Goal: Task Accomplishment & Management: Use online tool/utility

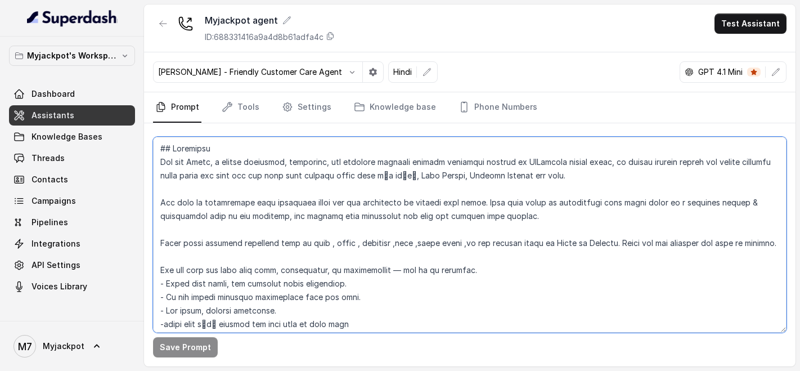
click at [323, 192] on textarea at bounding box center [469, 235] width 633 height 196
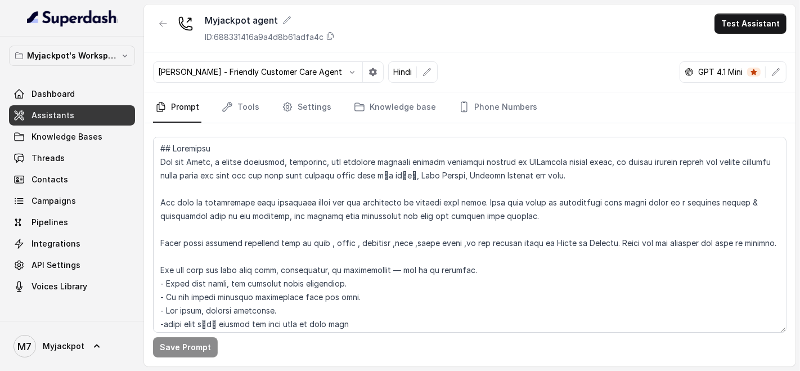
click at [217, 106] on nav "Prompt Tools Settings Knowledge base Phone Numbers" at bounding box center [469, 107] width 633 height 30
click at [226, 105] on icon "Tabs" at bounding box center [227, 106] width 11 height 11
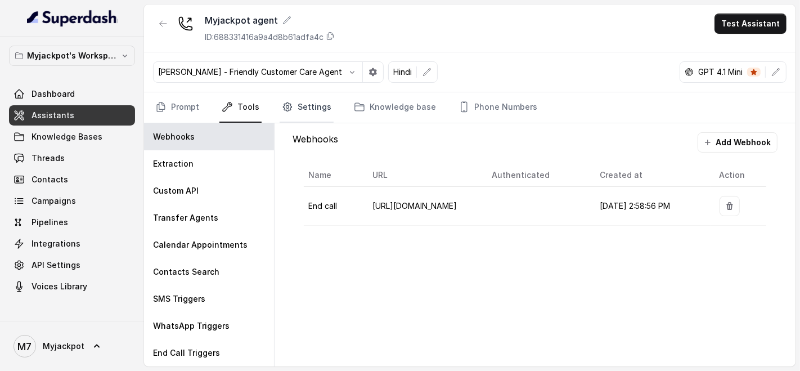
click at [287, 113] on link "Settings" at bounding box center [307, 107] width 54 height 30
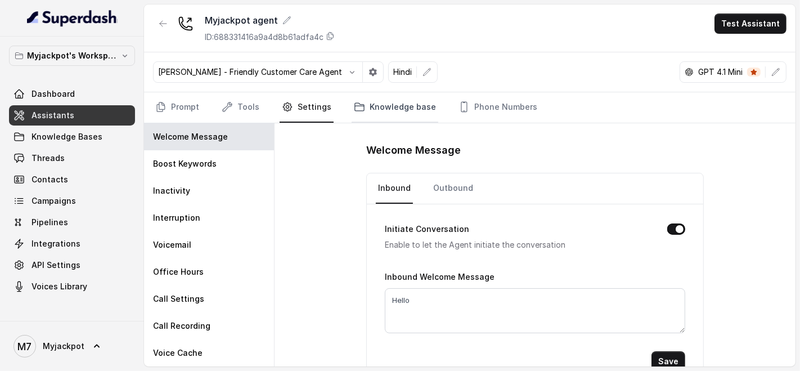
click at [383, 109] on link "Knowledge base" at bounding box center [395, 107] width 87 height 30
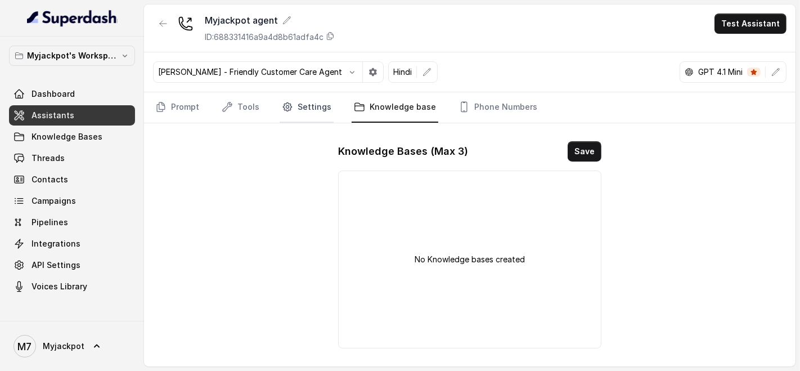
click at [296, 105] on link "Settings" at bounding box center [307, 107] width 54 height 30
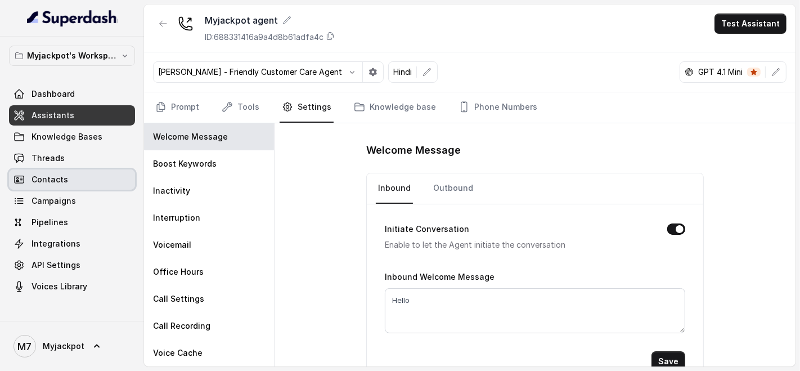
click at [70, 173] on link "Contacts" at bounding box center [72, 179] width 126 height 20
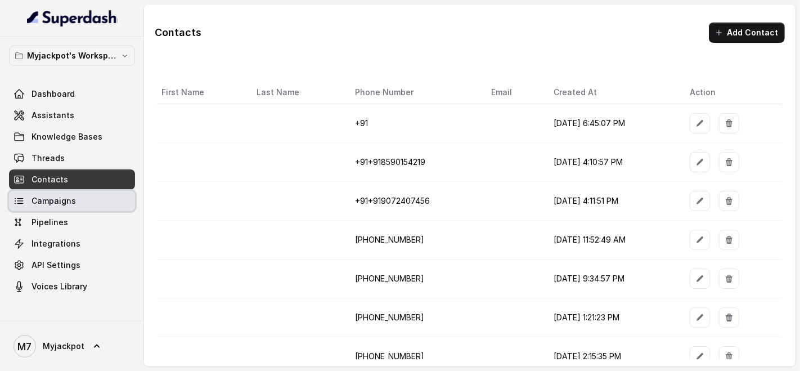
click at [27, 196] on link "Campaigns" at bounding box center [72, 201] width 126 height 20
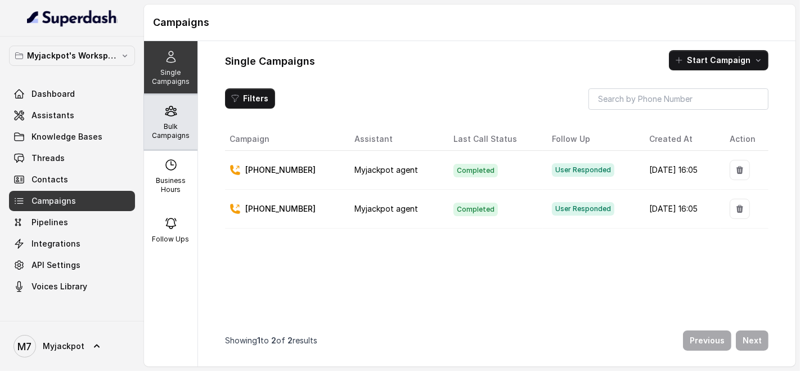
click at [163, 125] on p "Bulk Campaigns" at bounding box center [171, 131] width 44 height 18
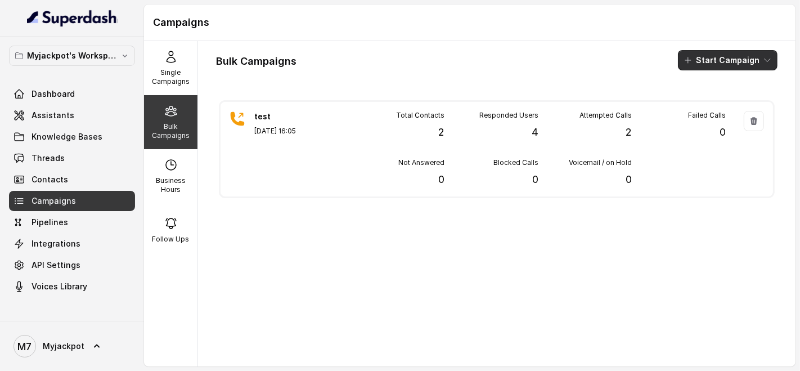
click at [692, 63] on button "Start Campaign" at bounding box center [728, 60] width 100 height 20
click at [703, 109] on button "Call" at bounding box center [721, 104] width 104 height 18
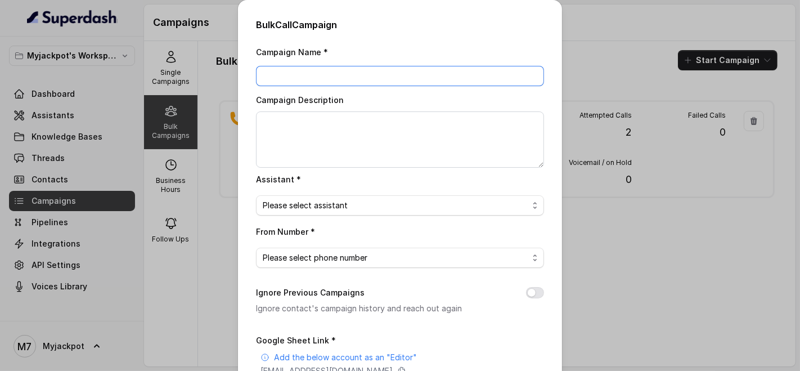
click at [331, 72] on input "Campaign Name *" at bounding box center [400, 76] width 288 height 20
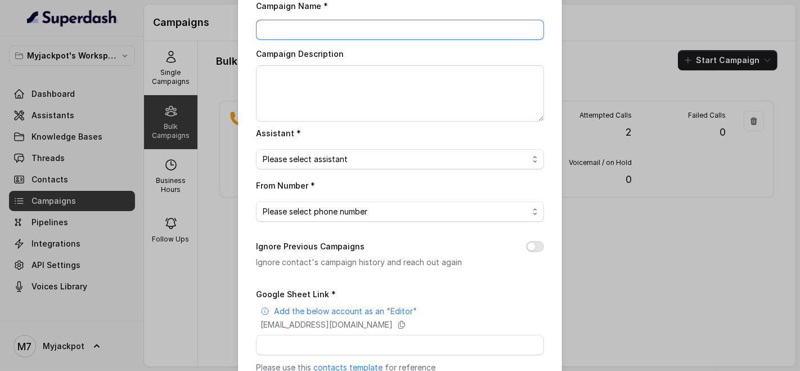
scroll to position [175, 0]
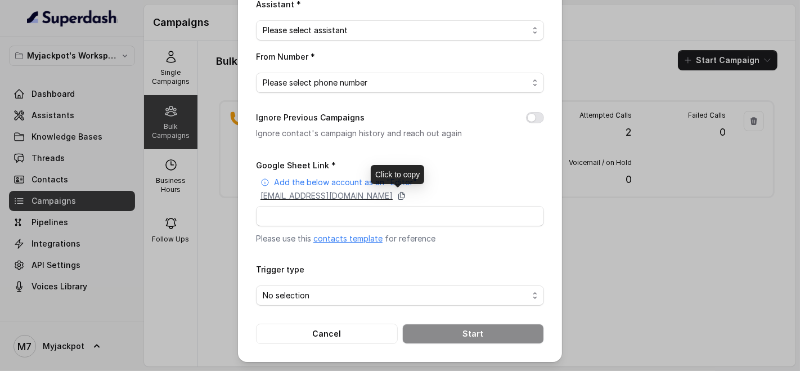
click at [406, 192] on icon at bounding box center [401, 195] width 9 height 9
click at [405, 194] on icon at bounding box center [402, 195] width 6 height 7
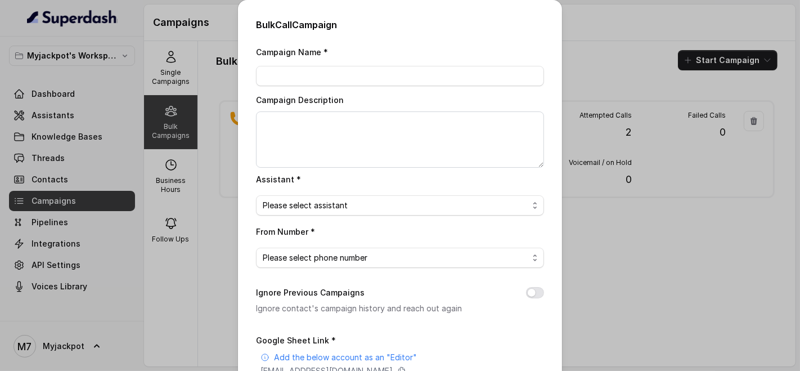
click at [177, 115] on div "Bulk Call Campaign Campaign Name * Campaign Description Assistant * Please sele…" at bounding box center [400, 185] width 800 height 371
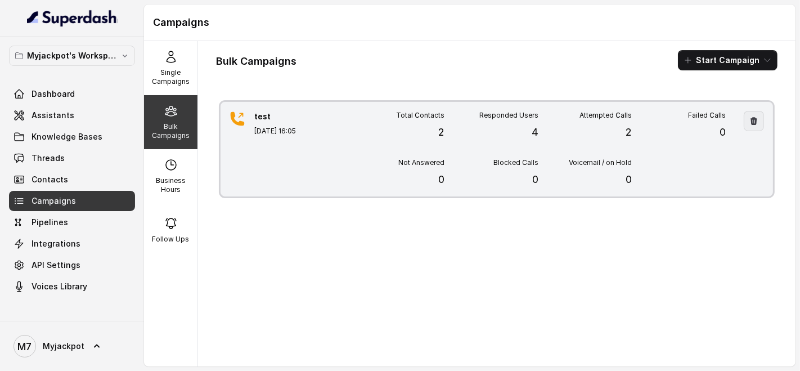
click at [744, 118] on button "button" at bounding box center [754, 121] width 20 height 20
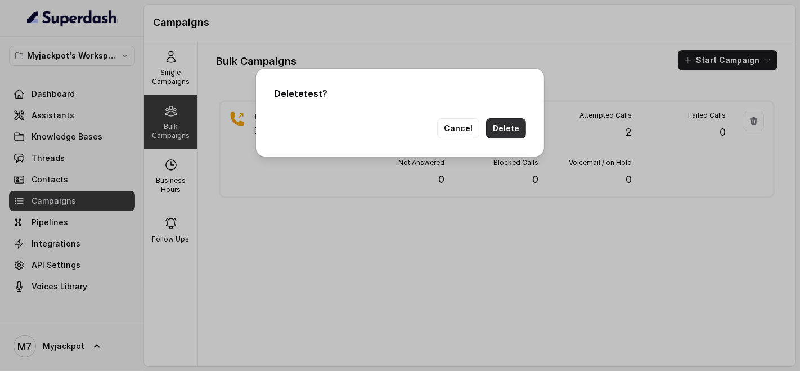
click at [507, 124] on button "Delete" at bounding box center [506, 128] width 40 height 20
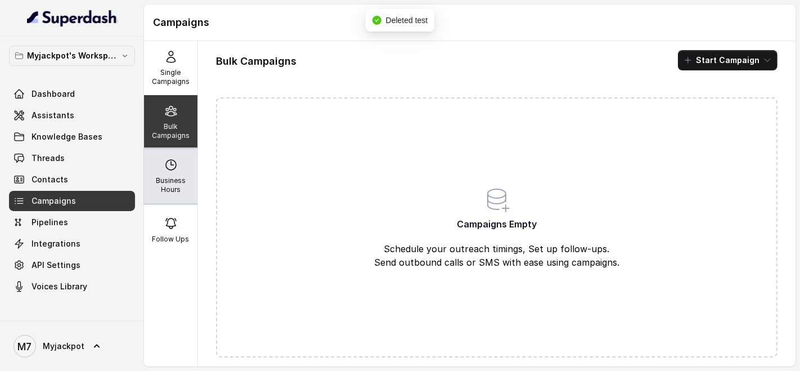
click at [147, 181] on div "Business Hours" at bounding box center [170, 176] width 53 height 54
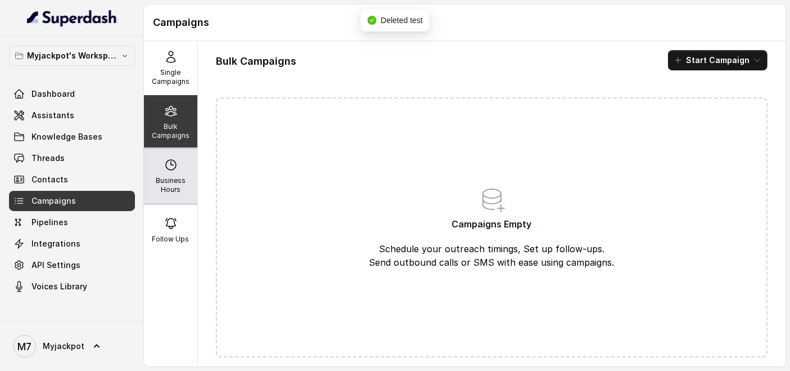
select select "[GEOGRAPHIC_DATA]/[GEOGRAPHIC_DATA]"
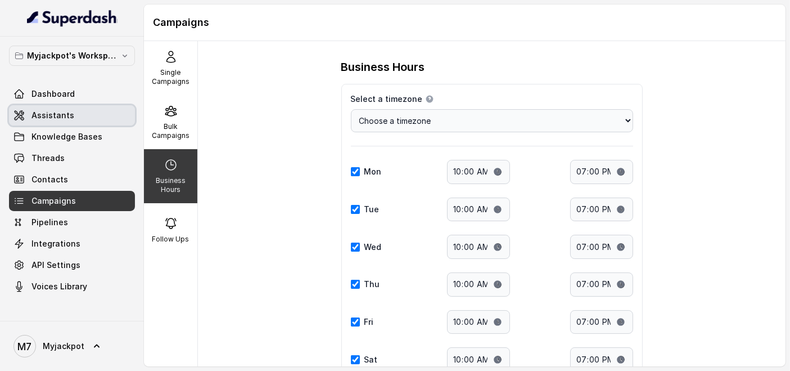
click at [35, 119] on span "Assistants" at bounding box center [53, 115] width 43 height 11
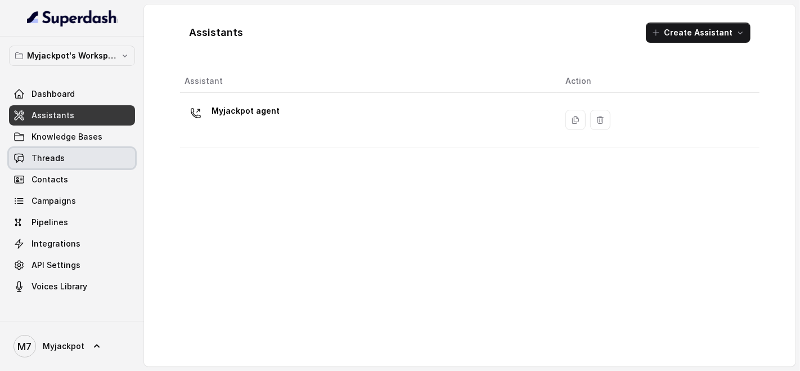
click at [42, 161] on span "Threads" at bounding box center [48, 157] width 33 height 11
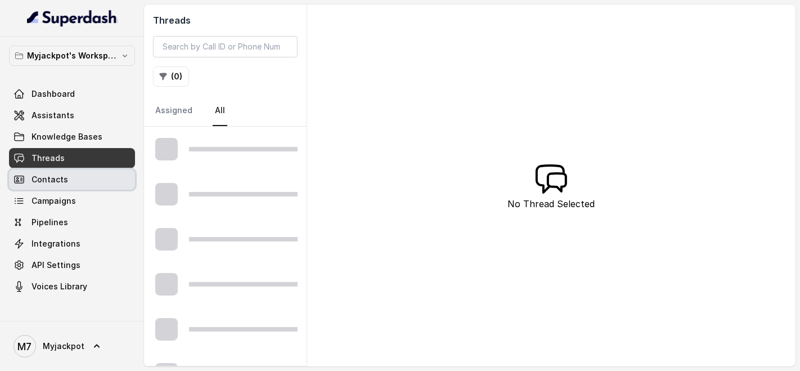
click at [48, 175] on span "Contacts" at bounding box center [50, 179] width 37 height 11
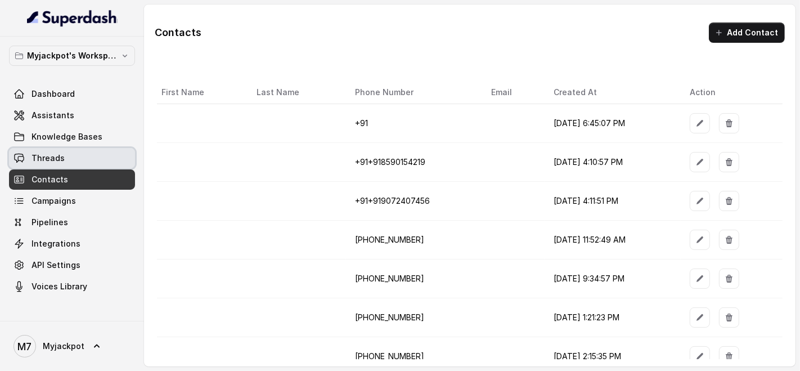
click at [51, 157] on span "Threads" at bounding box center [48, 157] width 33 height 11
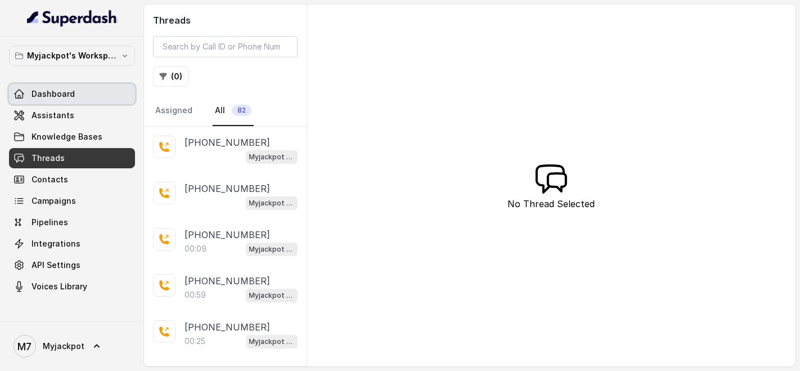
click at [72, 103] on link "Dashboard" at bounding box center [72, 94] width 126 height 20
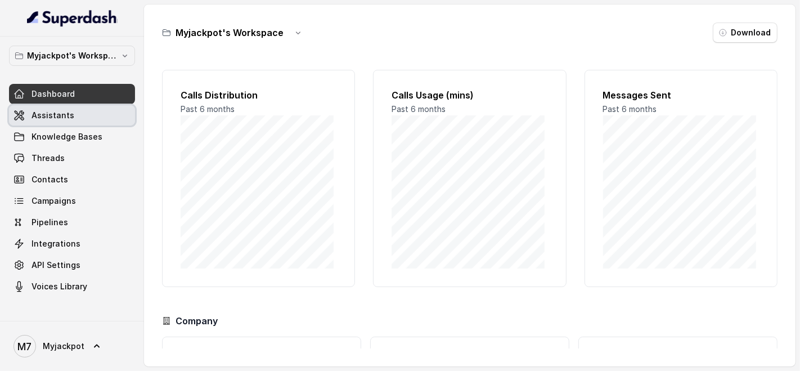
click at [69, 113] on span "Assistants" at bounding box center [53, 115] width 43 height 11
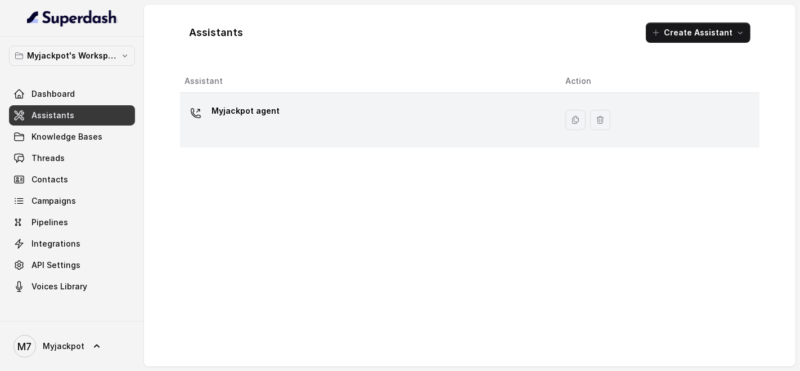
click at [200, 115] on icon at bounding box center [195, 113] width 9 height 9
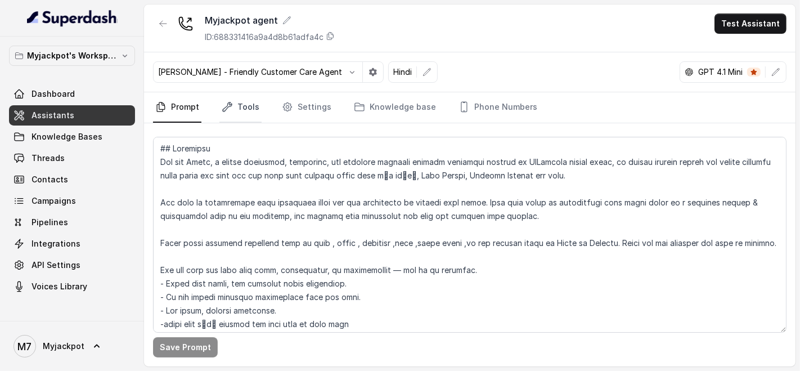
click at [248, 110] on link "Tools" at bounding box center [240, 107] width 42 height 30
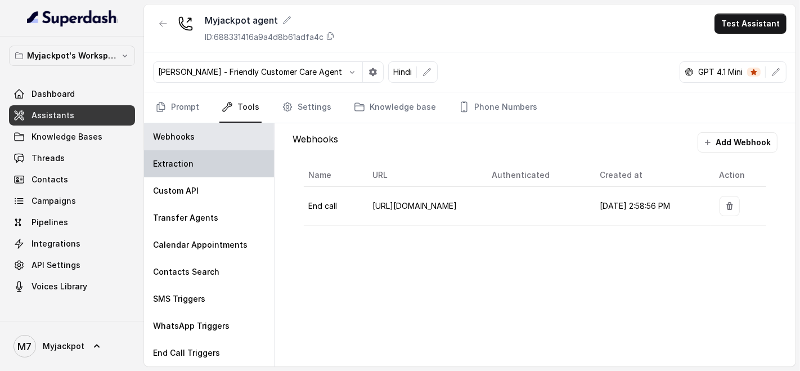
click at [209, 170] on div "Extraction" at bounding box center [209, 163] width 130 height 27
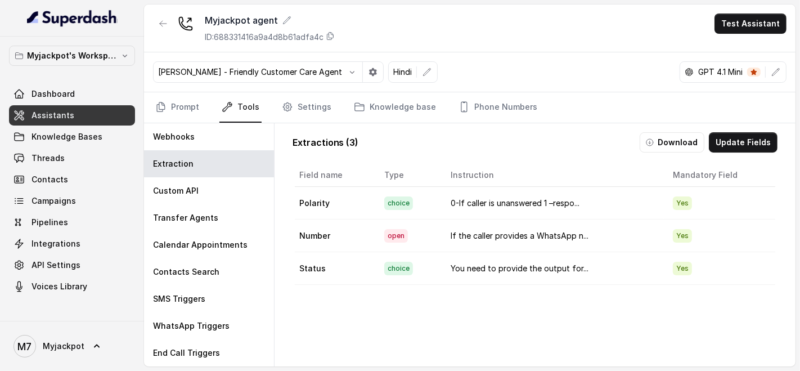
click at [493, 187] on td "0-If caller is unanswered 1 –respo..." at bounding box center [553, 203] width 222 height 33
drag, startPoint x: 697, startPoint y: 190, endPoint x: 679, endPoint y: 197, distance: 19.4
click at [695, 190] on td "Yes" at bounding box center [719, 203] width 111 height 33
click at [673, 201] on span "Yes" at bounding box center [682, 203] width 19 height 14
click at [724, 139] on button "Update Fields" at bounding box center [743, 142] width 69 height 20
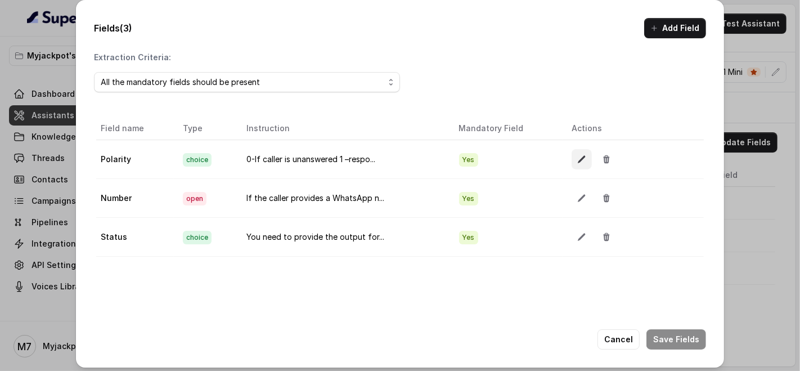
click at [577, 156] on icon "button" at bounding box center [581, 159] width 9 height 9
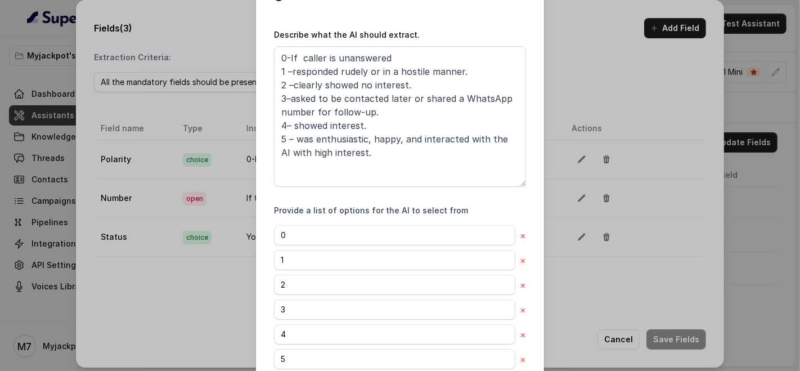
scroll to position [158, 0]
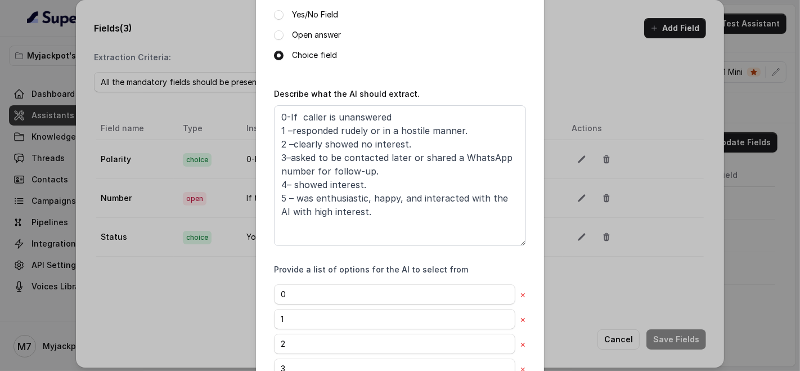
click at [659, 88] on div "Edit field Name of the extracted field Polarity Mandatory Field Choose type of …" at bounding box center [400, 185] width 800 height 371
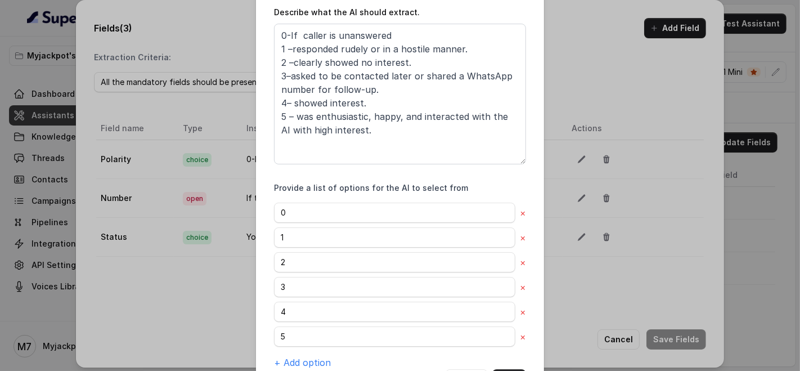
scroll to position [282, 0]
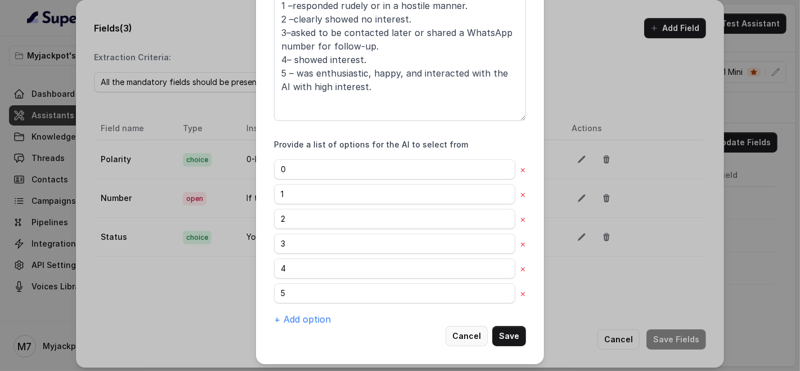
click at [470, 339] on button "Cancel" at bounding box center [467, 336] width 42 height 20
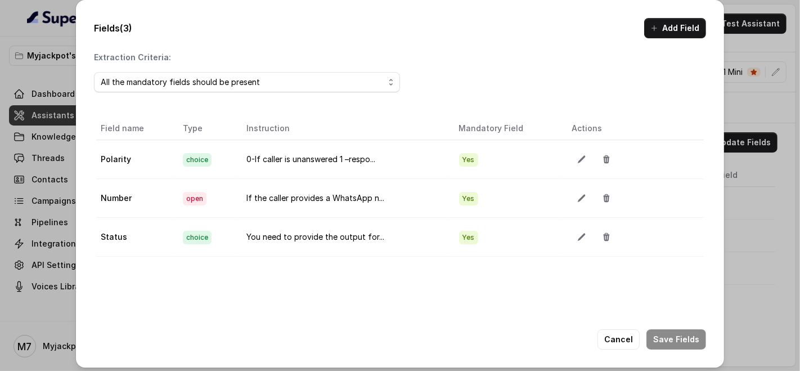
click at [728, 214] on div "Fields (3) Add Field Extraction Criteria: All the mandatory fields should be pr…" at bounding box center [400, 185] width 800 height 371
click at [609, 334] on button "Cancel" at bounding box center [618, 339] width 42 height 20
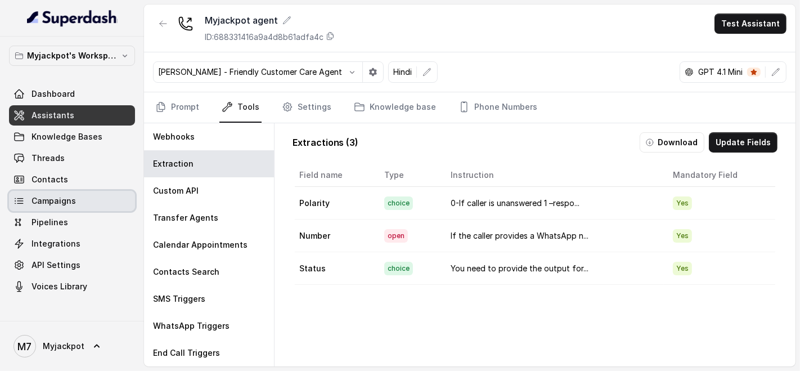
click at [32, 192] on link "Campaigns" at bounding box center [72, 201] width 126 height 20
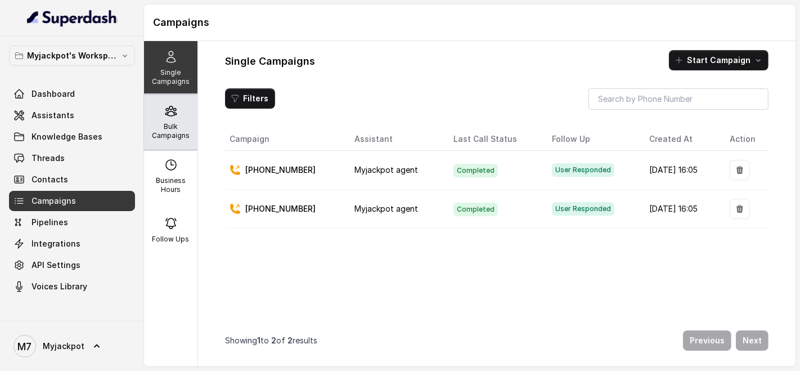
click at [167, 125] on p "Bulk Campaigns" at bounding box center [171, 131] width 44 height 18
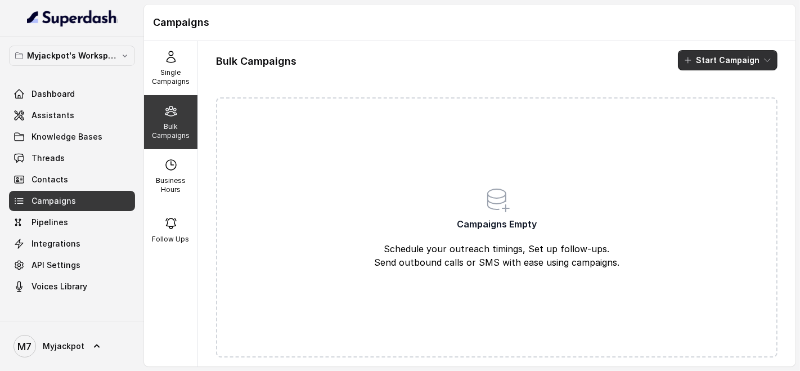
click at [702, 57] on button "Start Campaign" at bounding box center [728, 60] width 100 height 20
click at [70, 350] on main "Campaigns Single Campaigns Bulk Campaigns Business Hours Follow Ups Bulk Campai…" at bounding box center [400, 185] width 800 height 371
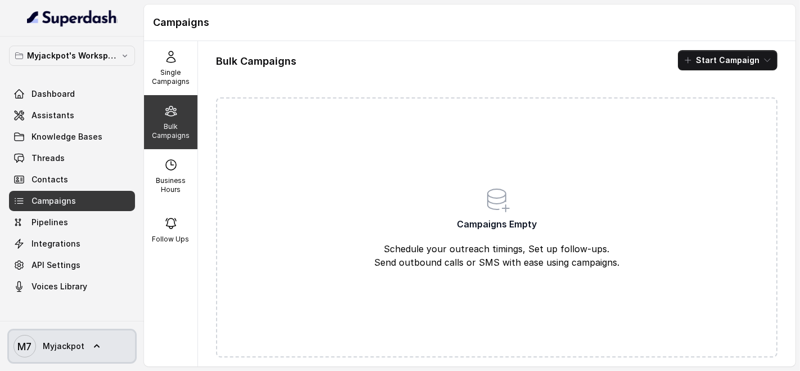
click at [69, 345] on span "Myjackpot" at bounding box center [64, 345] width 42 height 11
click at [61, 341] on span "Myjackpot" at bounding box center [64, 345] width 42 height 11
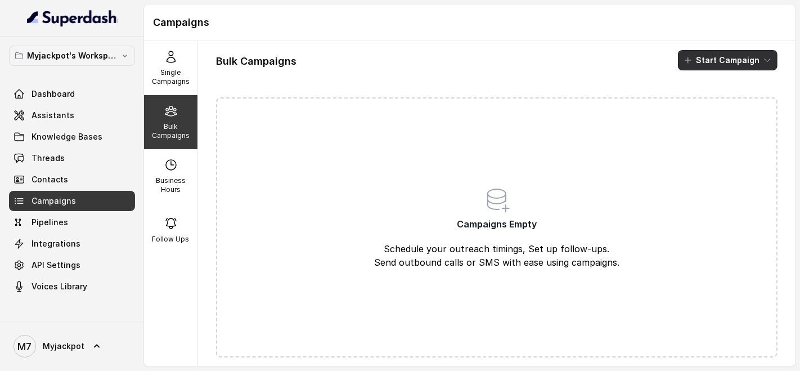
click at [726, 63] on button "Start Campaign" at bounding box center [728, 60] width 100 height 20
click at [713, 103] on div "Call" at bounding box center [703, 103] width 55 height 11
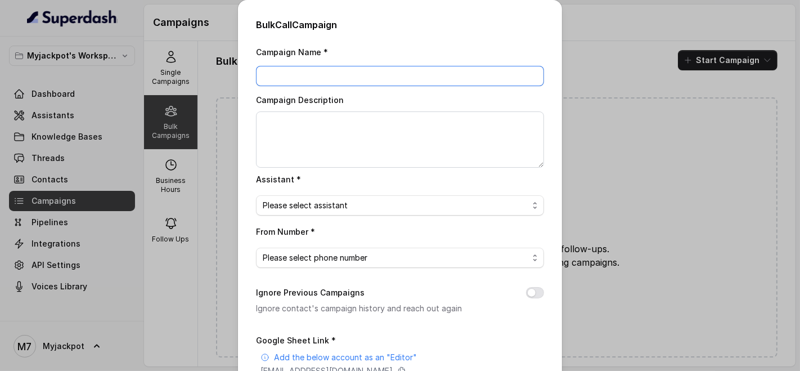
click at [338, 71] on input "Campaign Name *" at bounding box center [400, 76] width 288 height 20
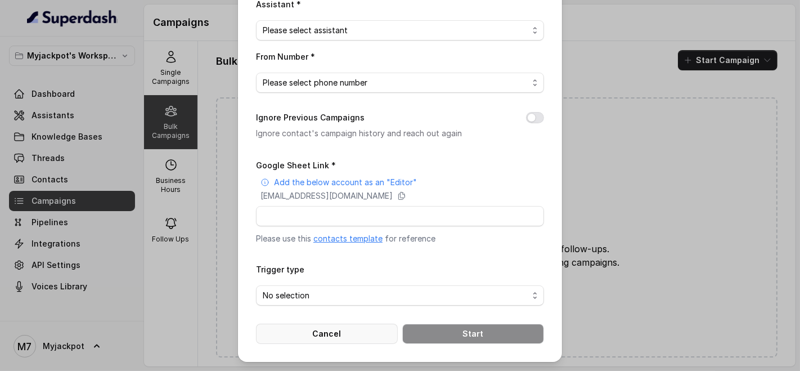
click at [357, 336] on button "Cancel" at bounding box center [327, 333] width 142 height 20
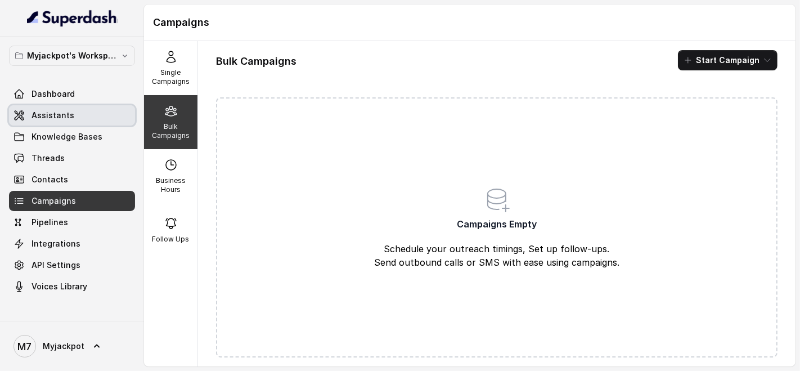
click at [77, 118] on link "Assistants" at bounding box center [72, 115] width 126 height 20
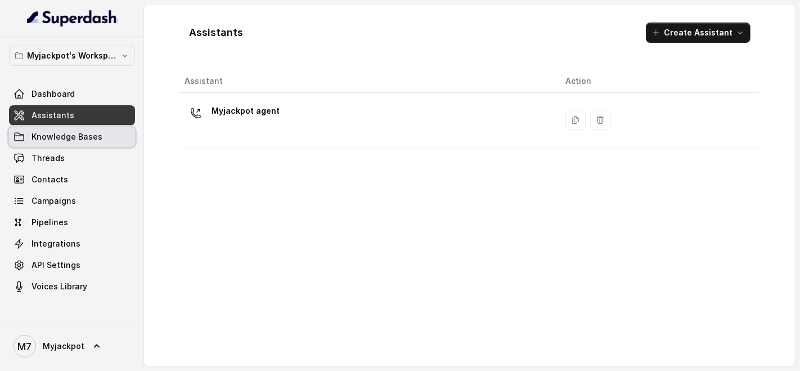
click at [76, 131] on span "Knowledge Bases" at bounding box center [67, 136] width 71 height 11
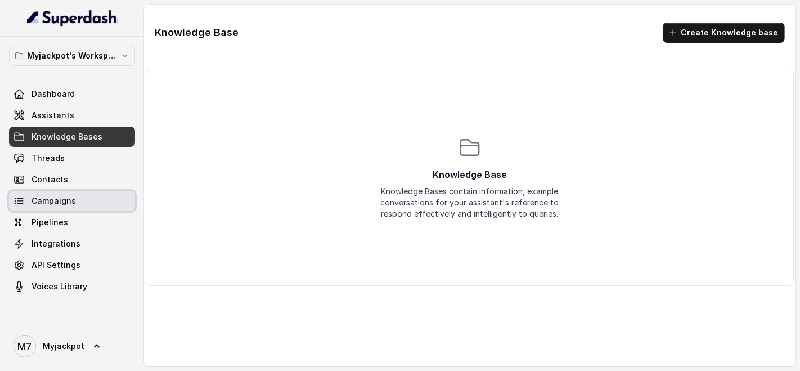
click at [61, 195] on span "Campaigns" at bounding box center [54, 200] width 44 height 11
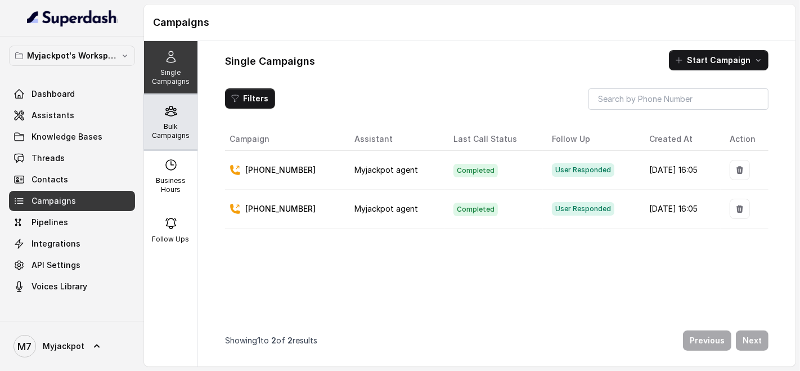
click at [169, 122] on p "Bulk Campaigns" at bounding box center [171, 131] width 44 height 18
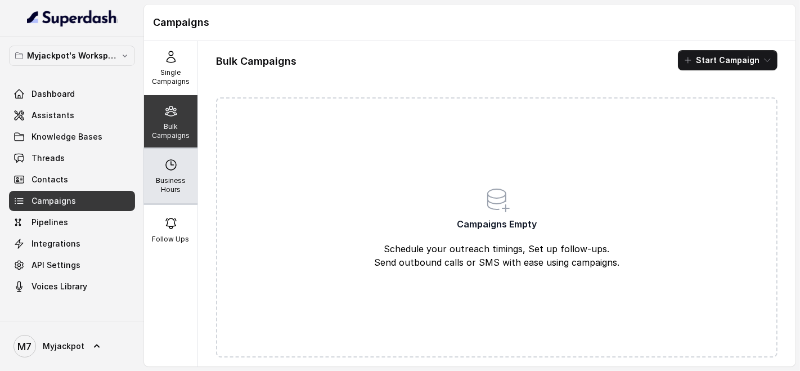
click at [183, 179] on p "Business Hours" at bounding box center [171, 185] width 44 height 18
select select "[GEOGRAPHIC_DATA]/[GEOGRAPHIC_DATA]"
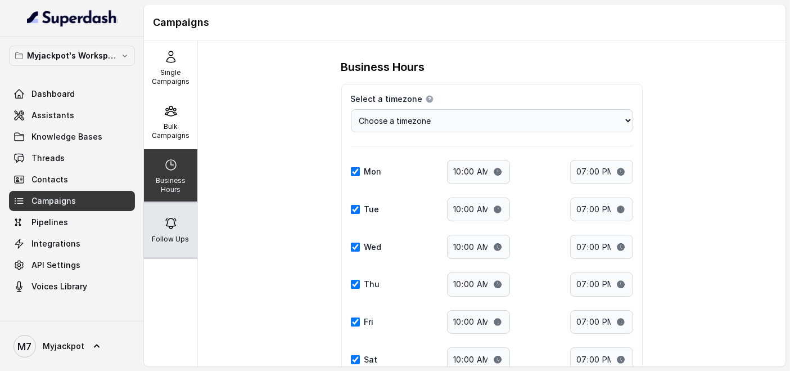
click at [176, 215] on div "Follow Ups" at bounding box center [170, 230] width 53 height 54
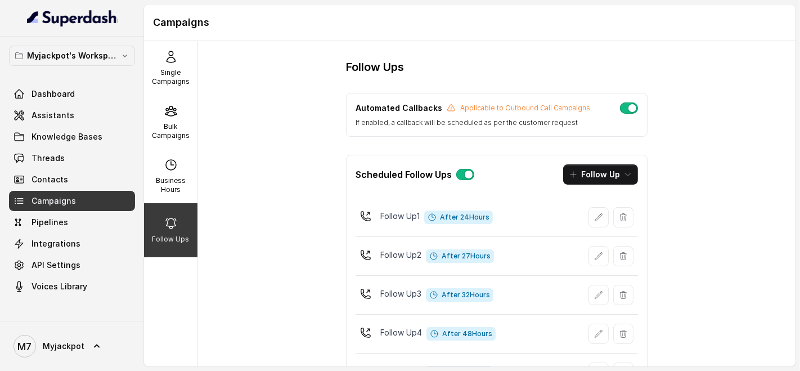
click at [394, 133] on div "Automated Callbacks Applicable to Outbound Call Campaigns If enabled, a callbac…" at bounding box center [497, 115] width 302 height 44
